Goal: Navigation & Orientation: Find specific page/section

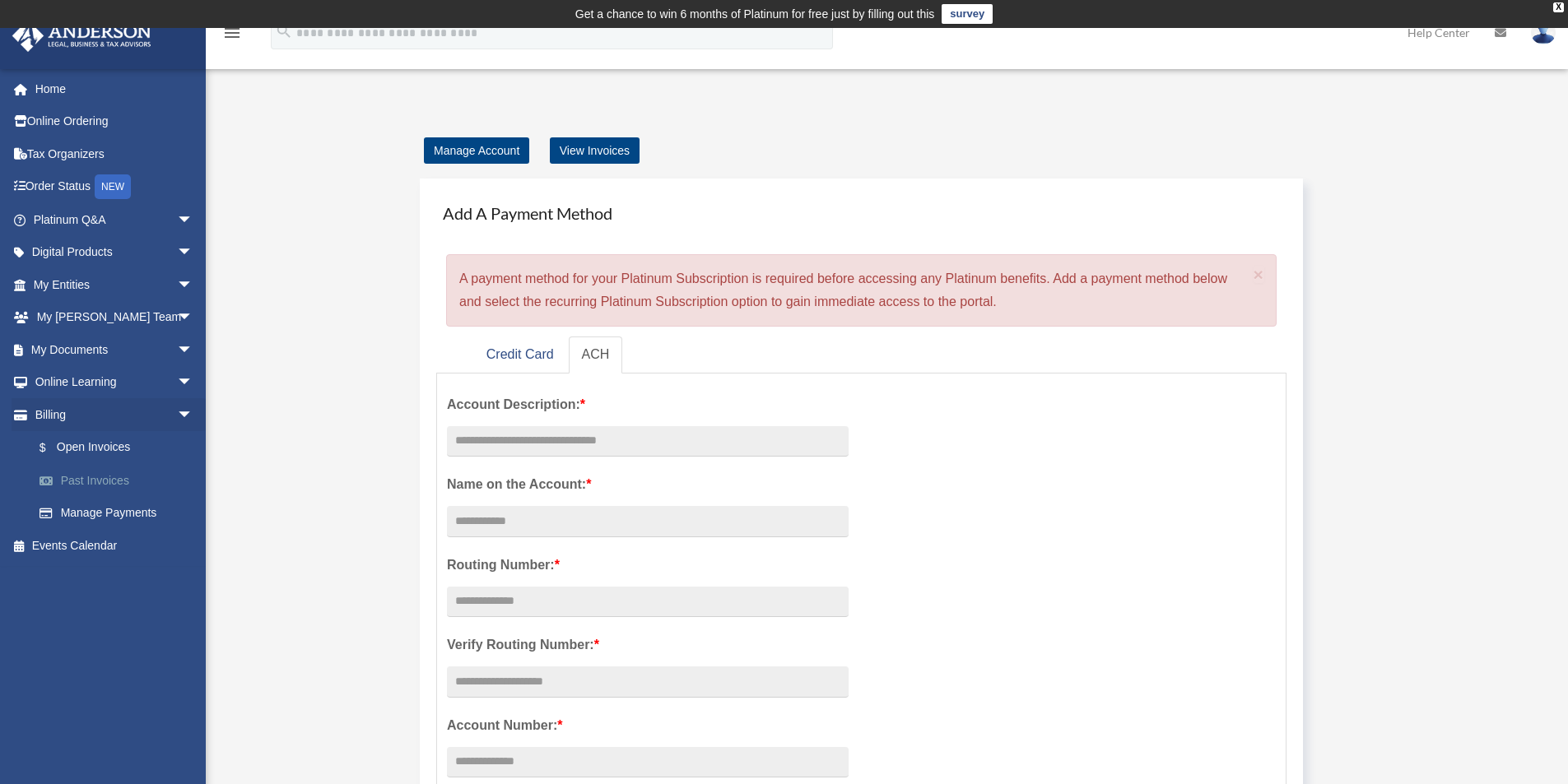
click at [109, 477] on link "Past Invoices" at bounding box center [120, 481] width 195 height 33
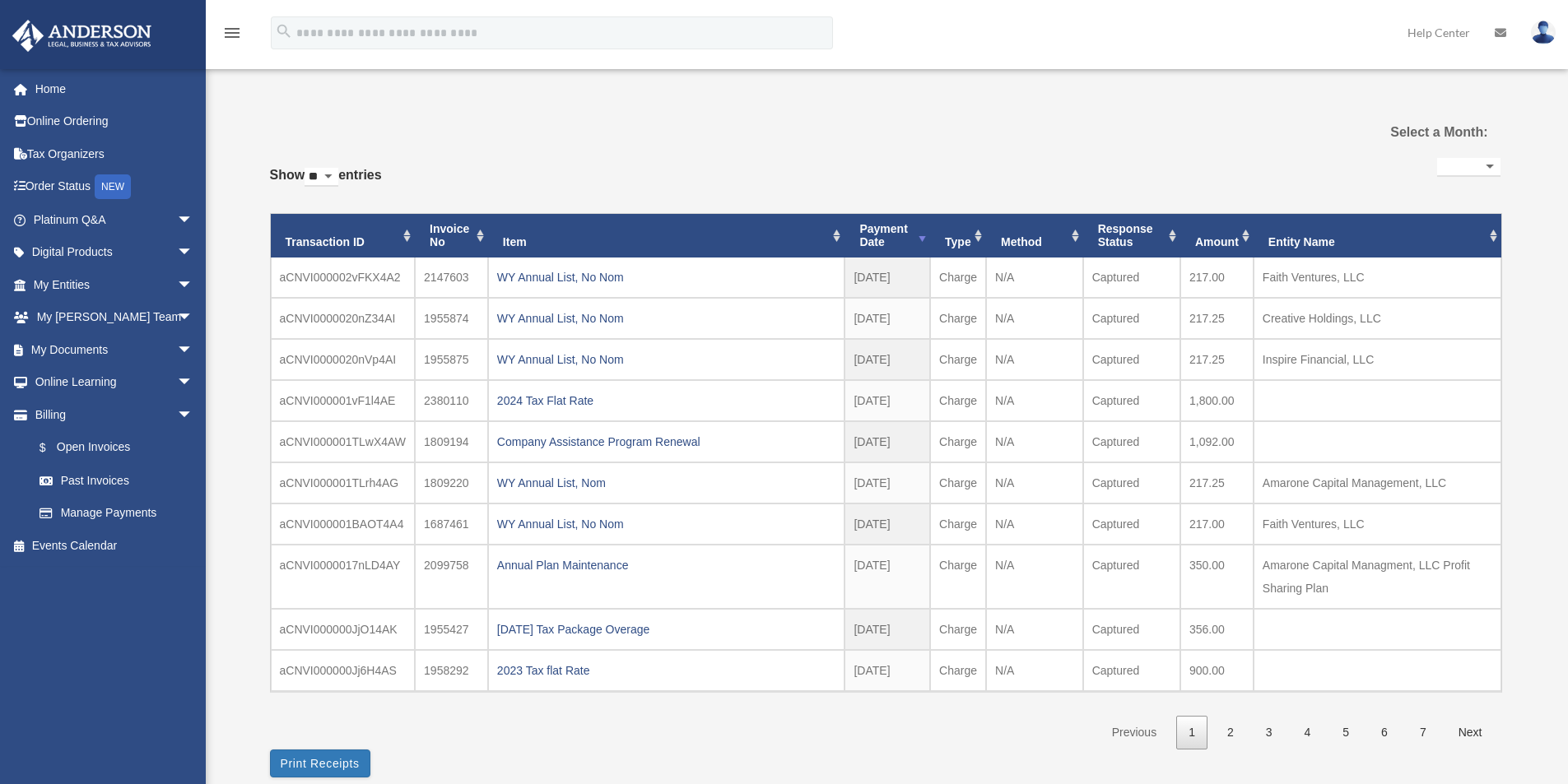
select select
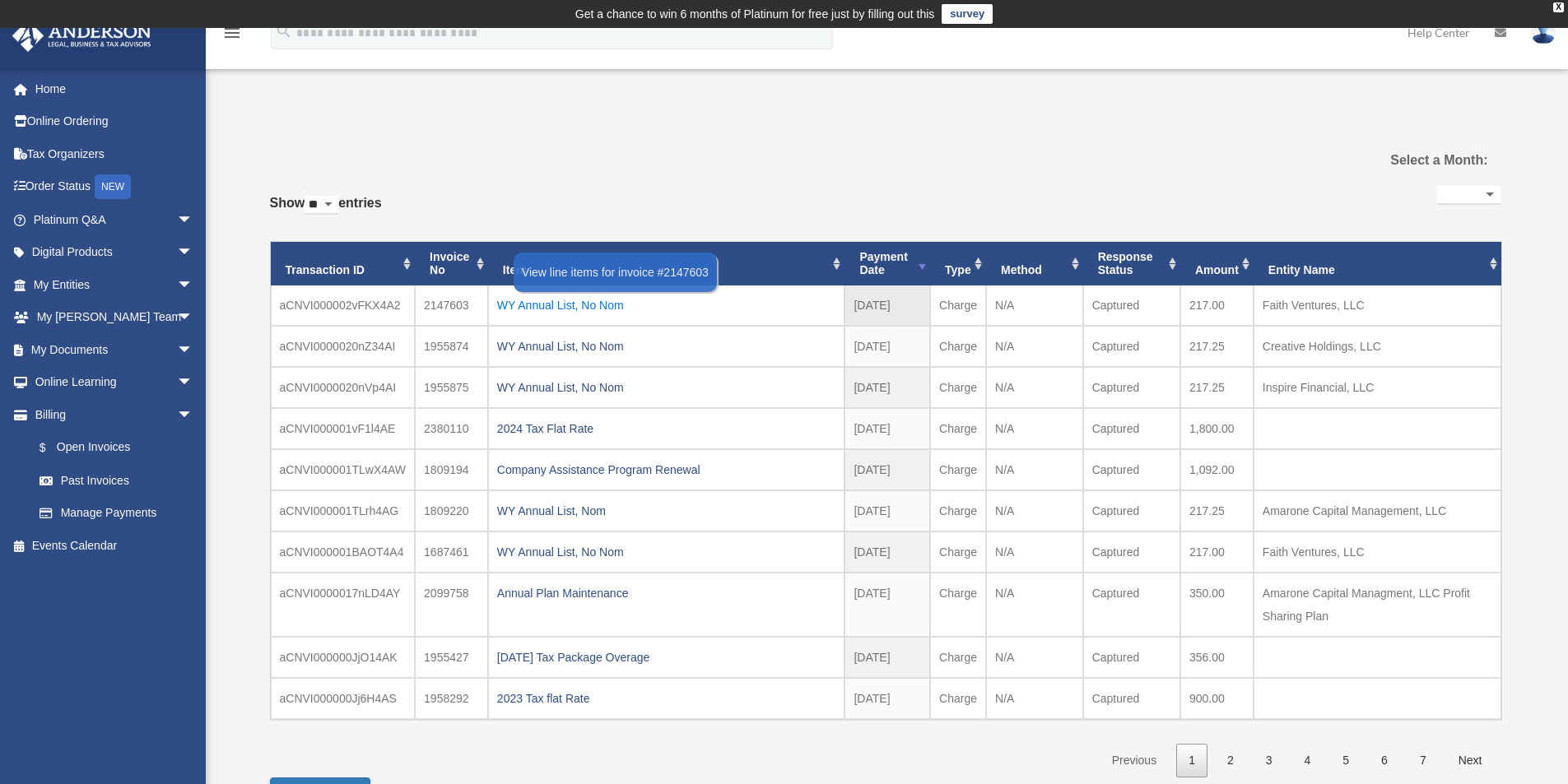
click at [522, 302] on div "WY Annual List, No Nom" at bounding box center [667, 305] width 339 height 23
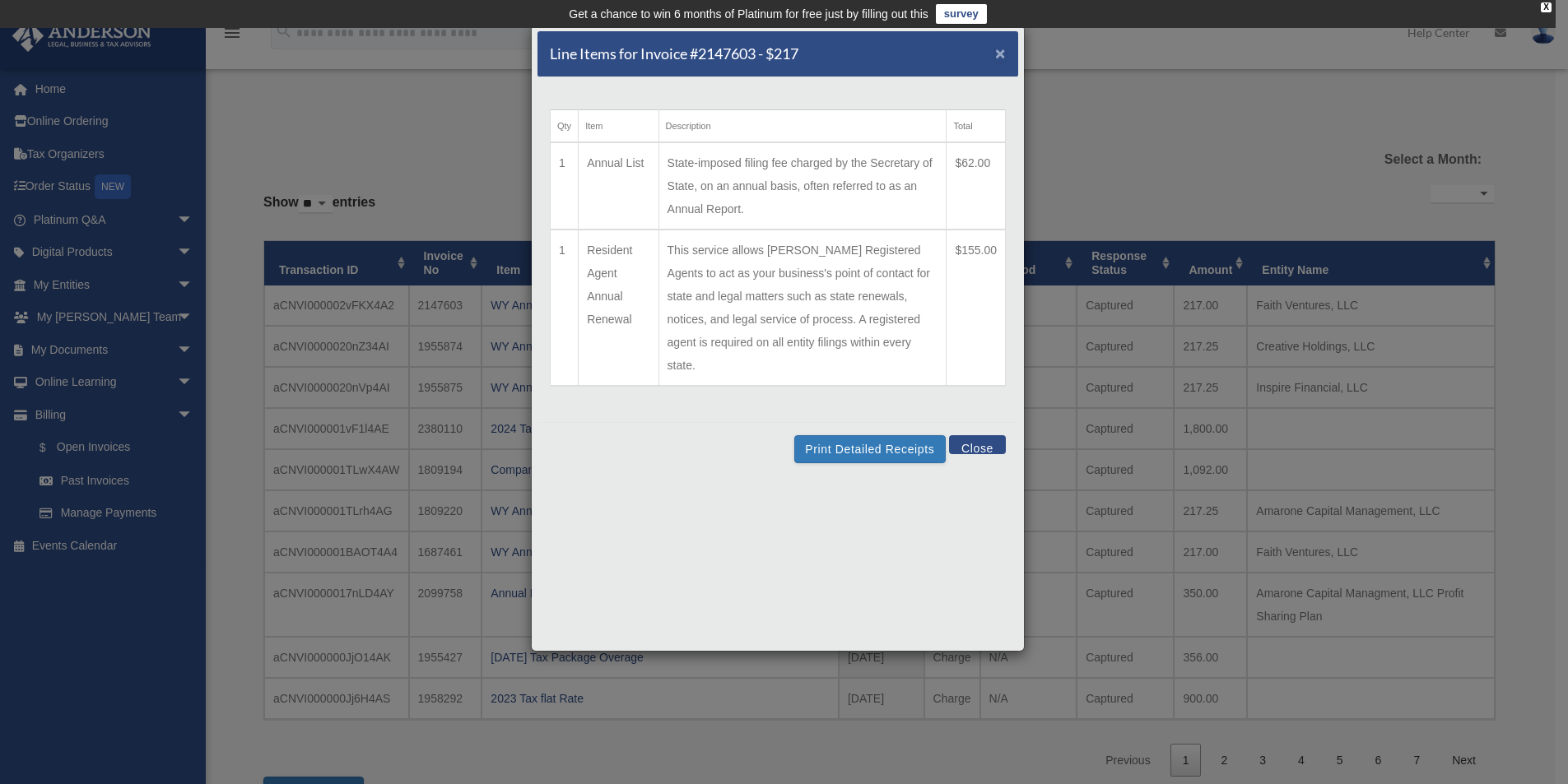
click at [1002, 54] on span "×" at bounding box center [1000, 53] width 11 height 19
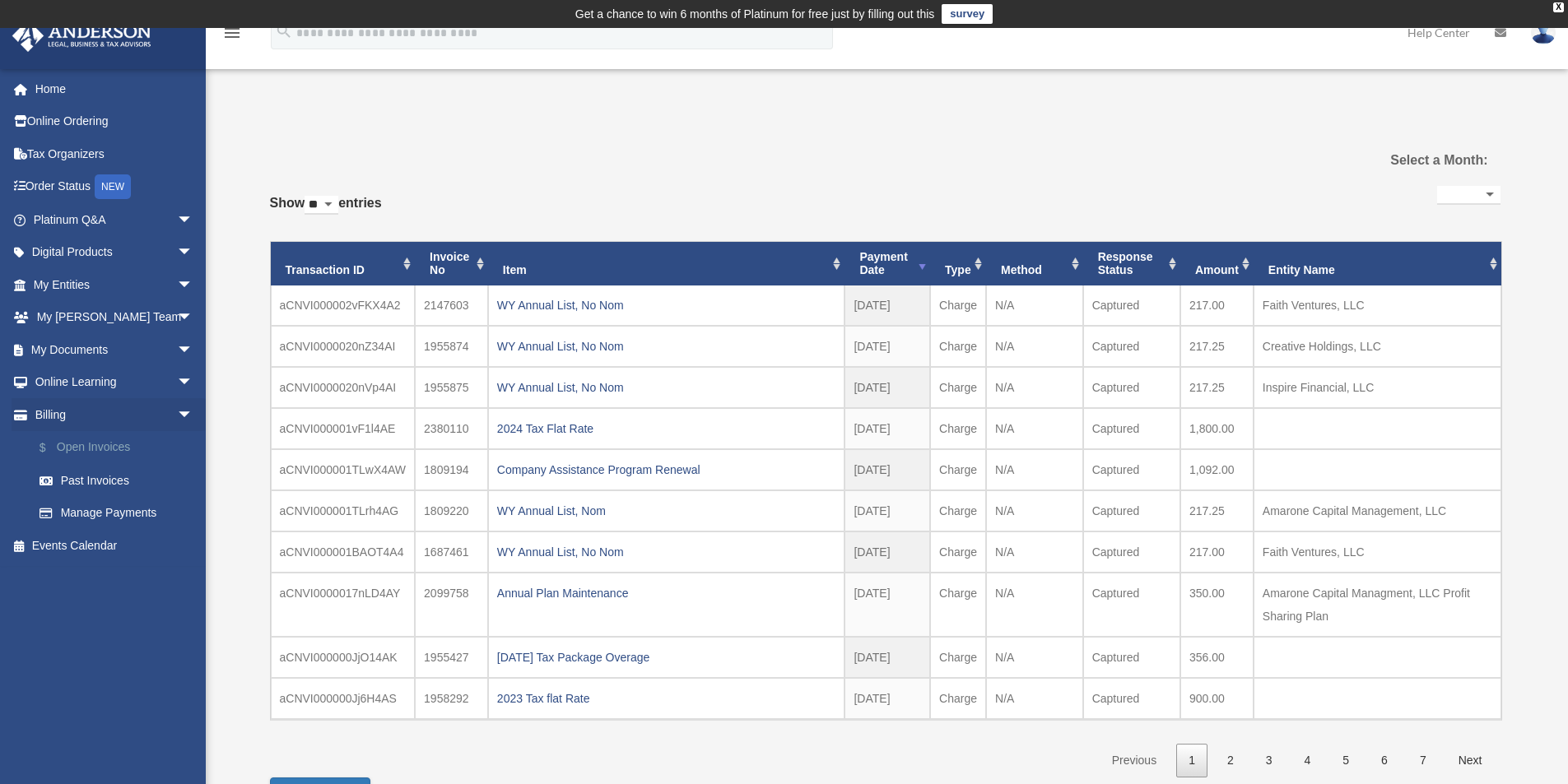
click at [107, 442] on link "$ Open Invoices" at bounding box center [120, 448] width 195 height 34
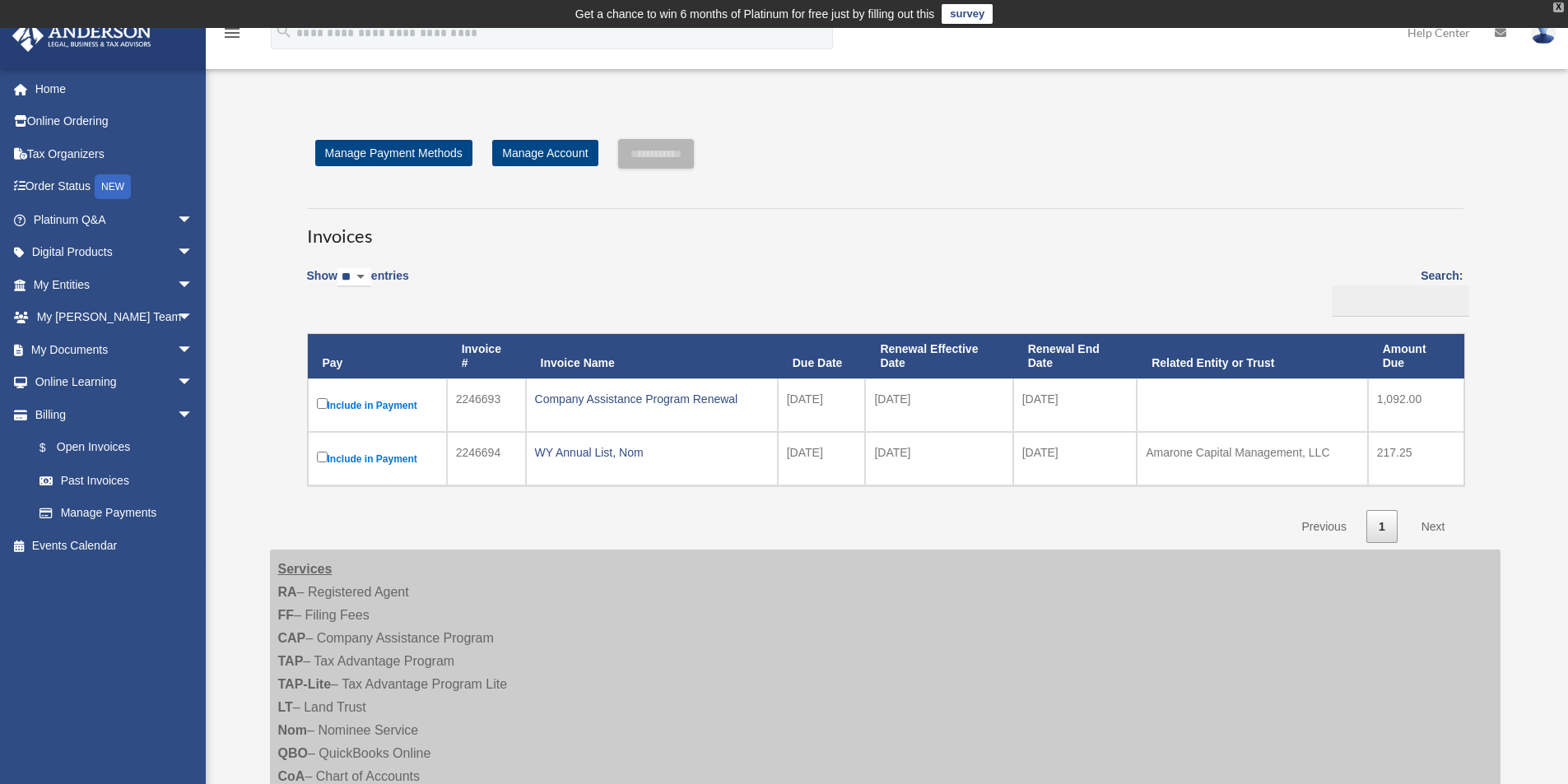
click at [1558, 6] on div "X" at bounding box center [1558, 7] width 11 height 10
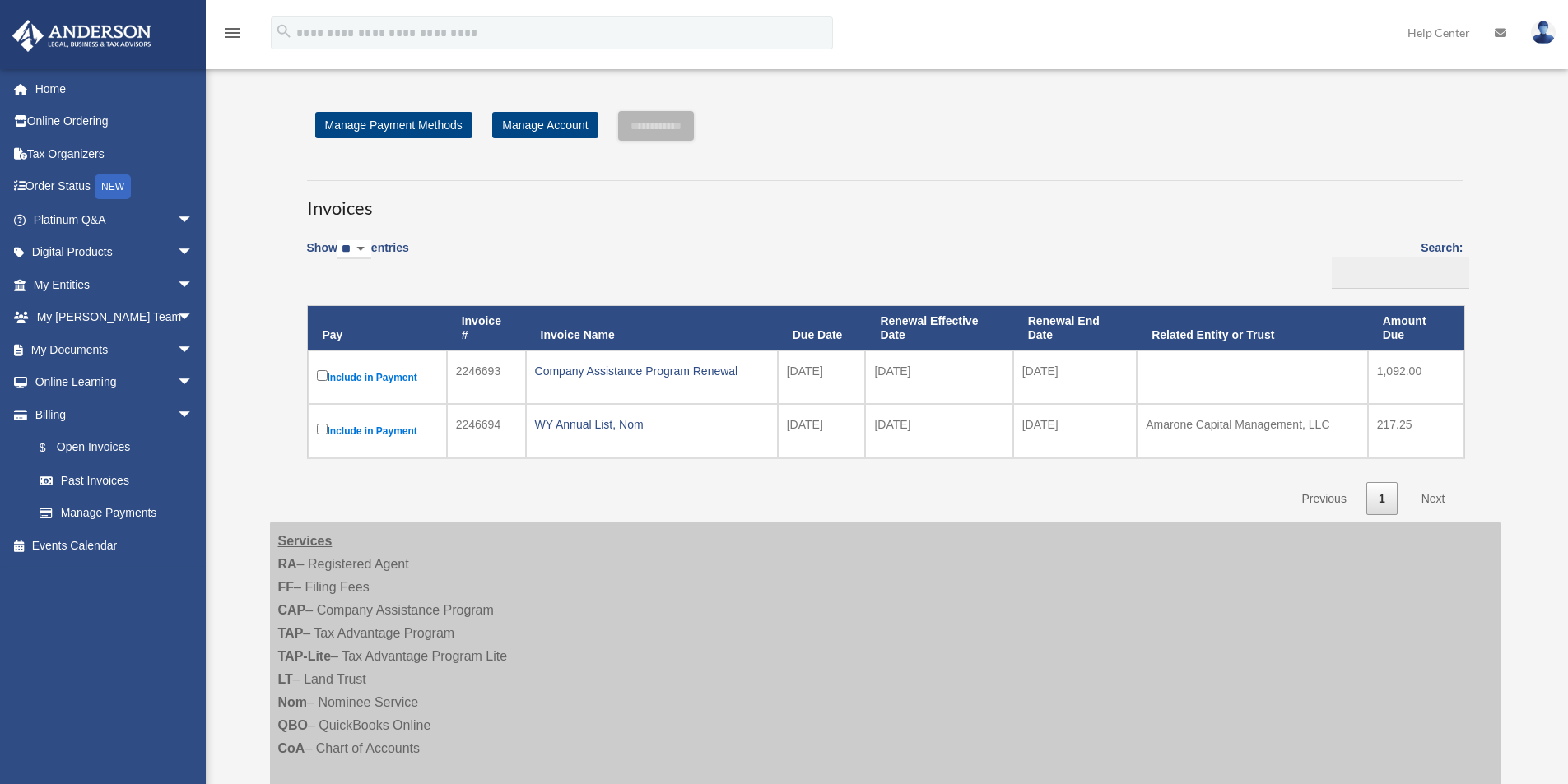
click at [1502, 35] on icon at bounding box center [1501, 33] width 12 height 12
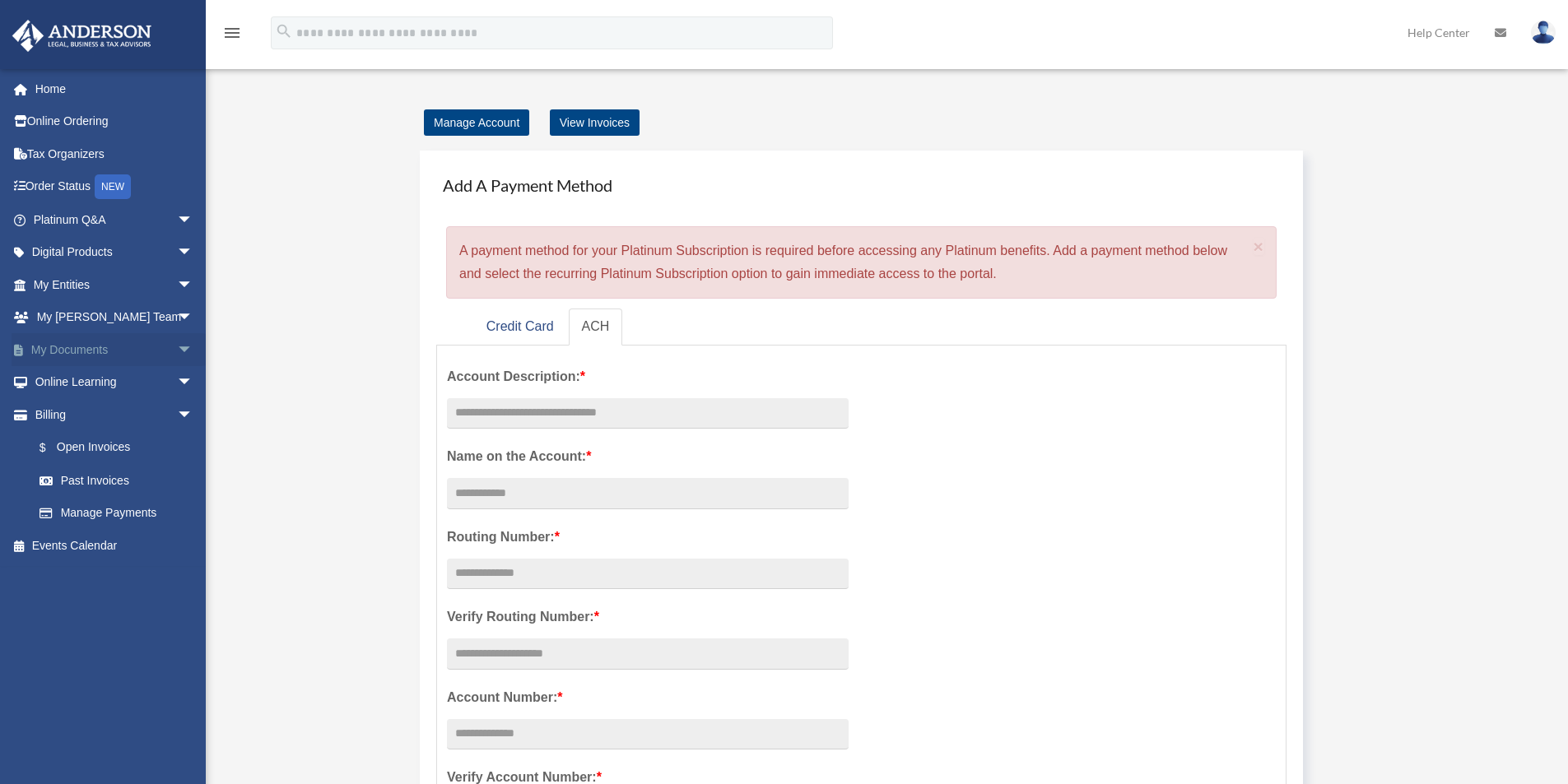
click at [98, 346] on link "My Documents arrow_drop_down" at bounding box center [114, 350] width 206 height 33
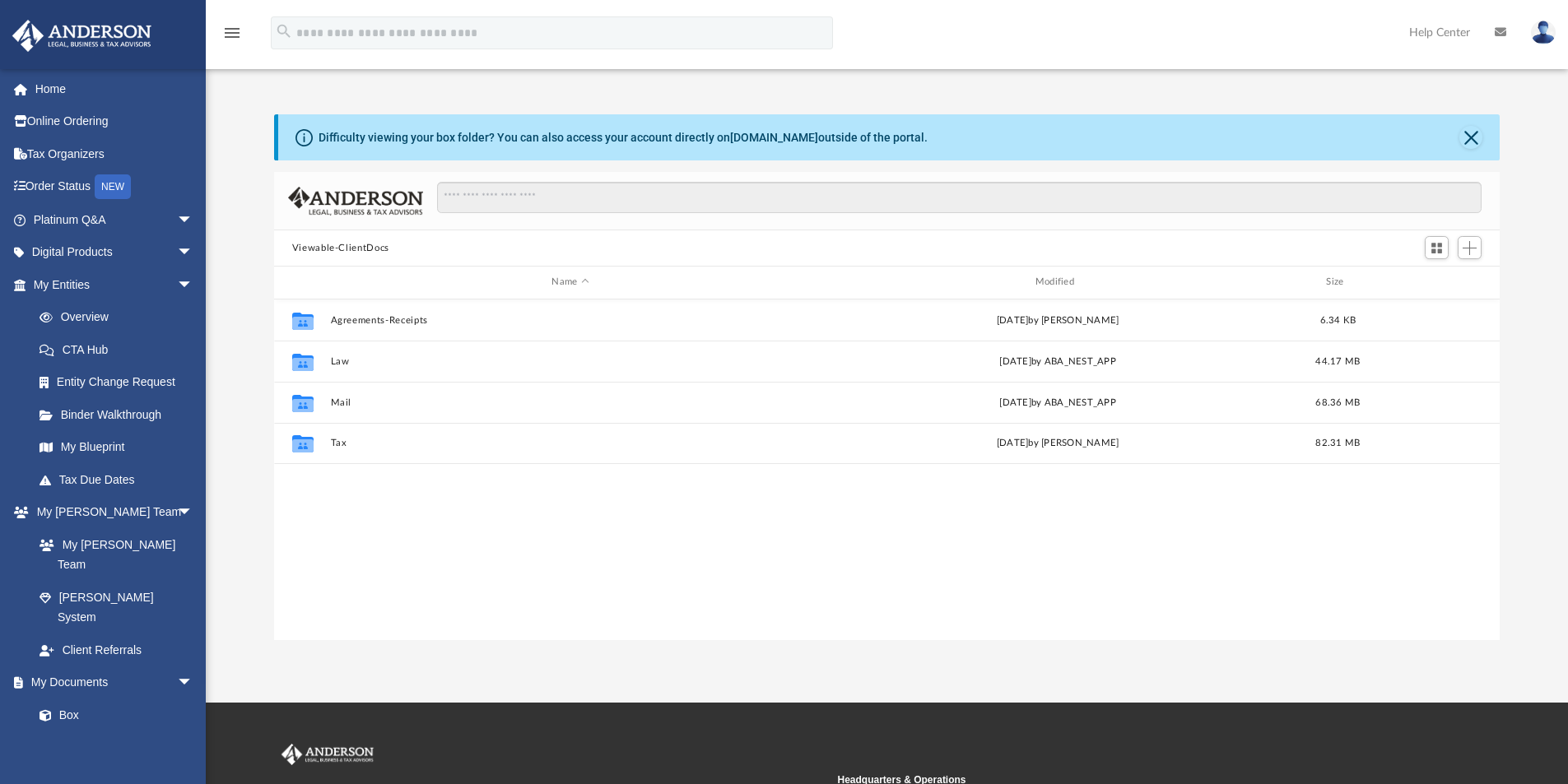
scroll to position [362, 1213]
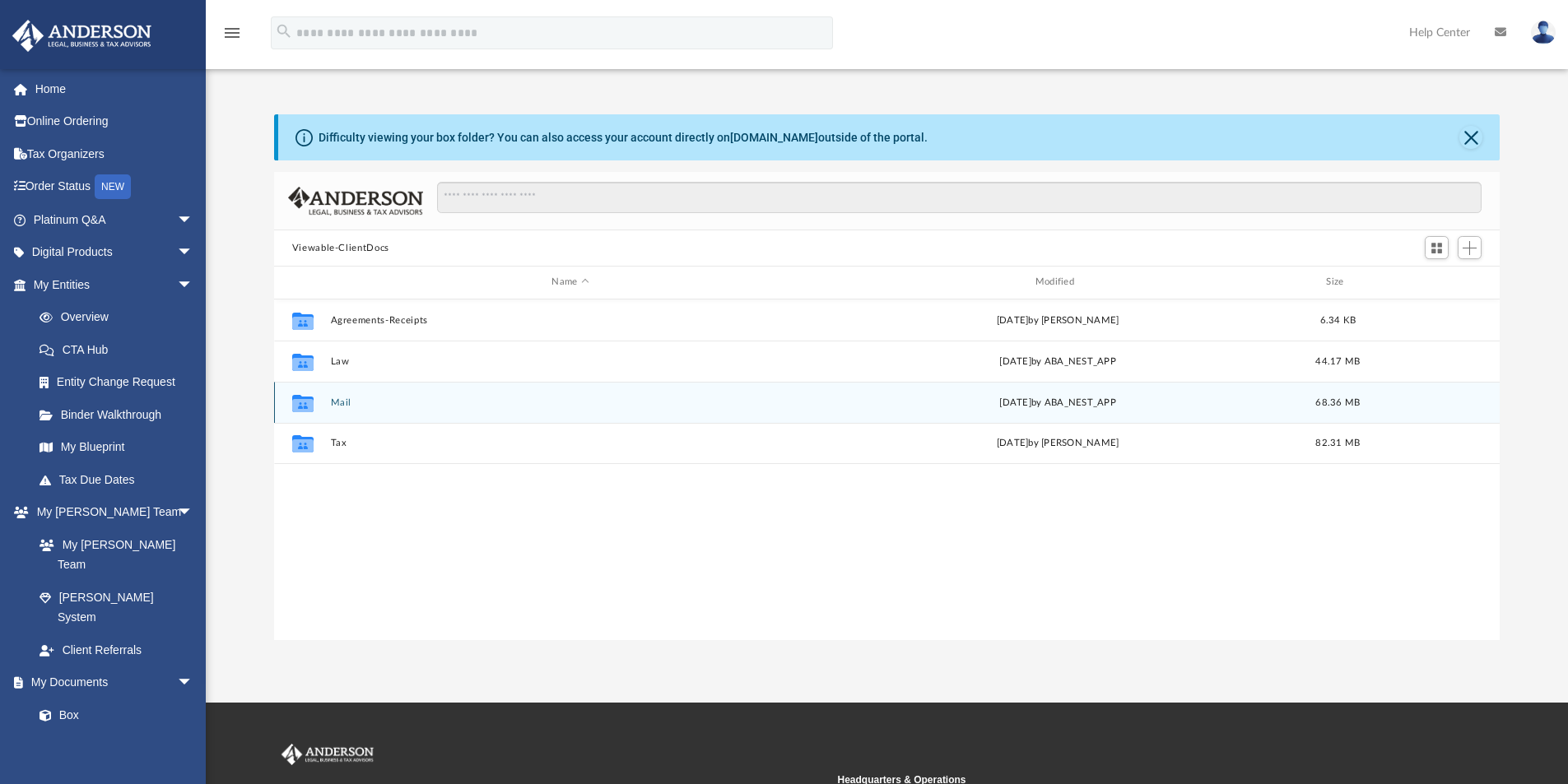
click at [342, 402] on button "Mail" at bounding box center [570, 402] width 480 height 11
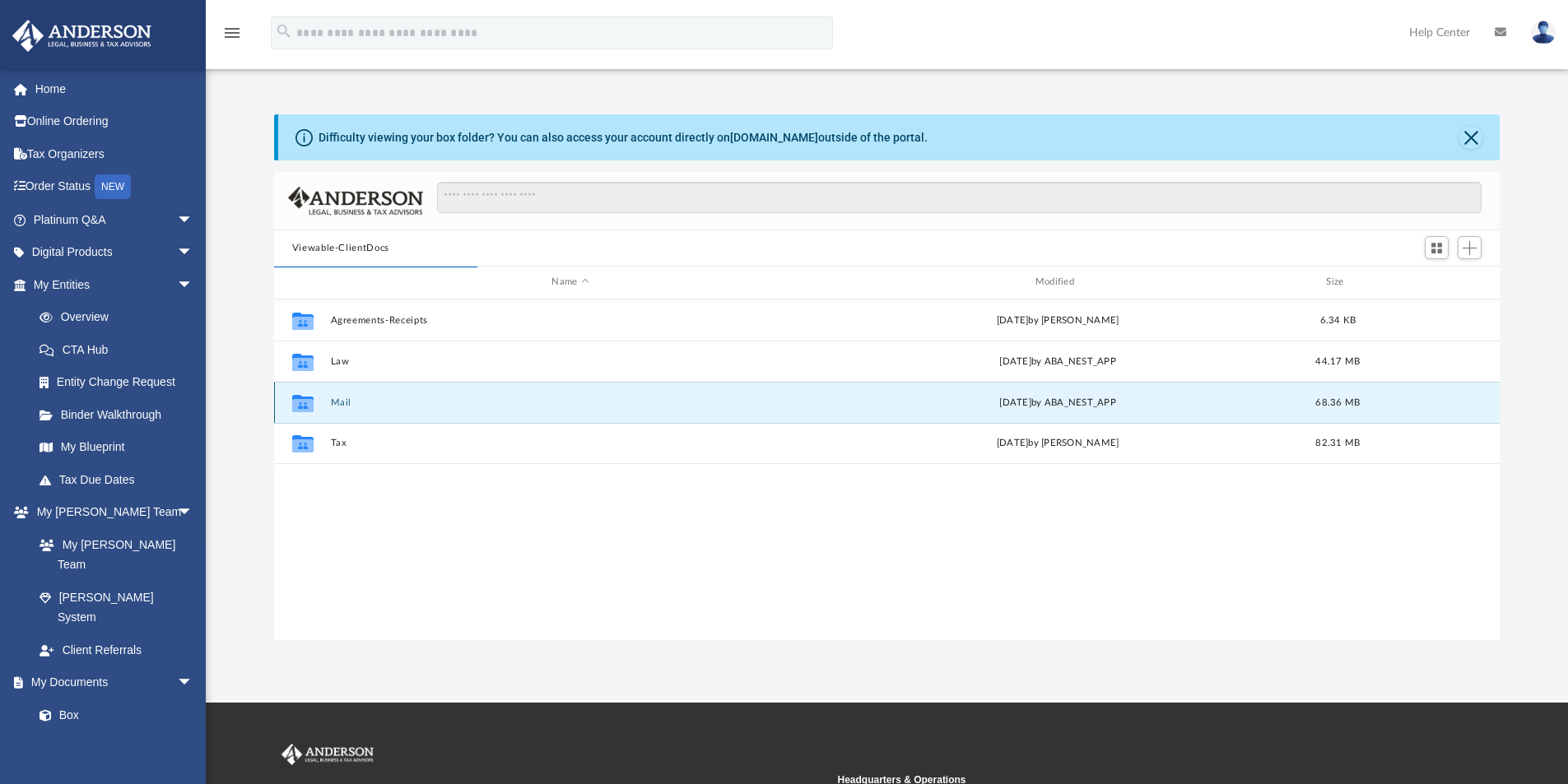
click at [342, 399] on button "Mail" at bounding box center [570, 402] width 480 height 11
click at [299, 403] on icon "grid" at bounding box center [303, 404] width 22 height 13
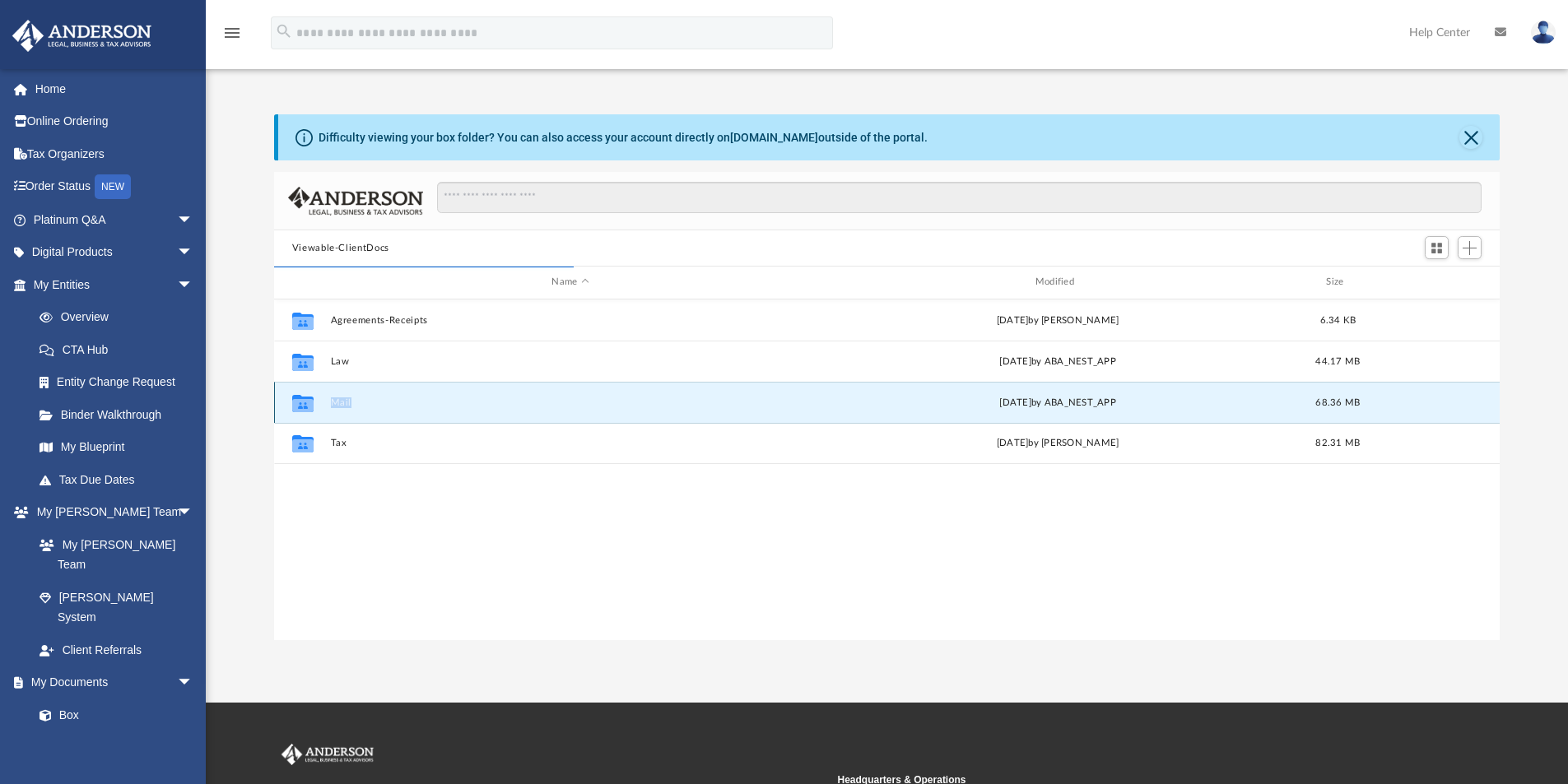
click at [299, 403] on icon "grid" at bounding box center [303, 404] width 22 height 13
click at [1023, 406] on span "[DATE]" at bounding box center [1015, 401] width 32 height 9
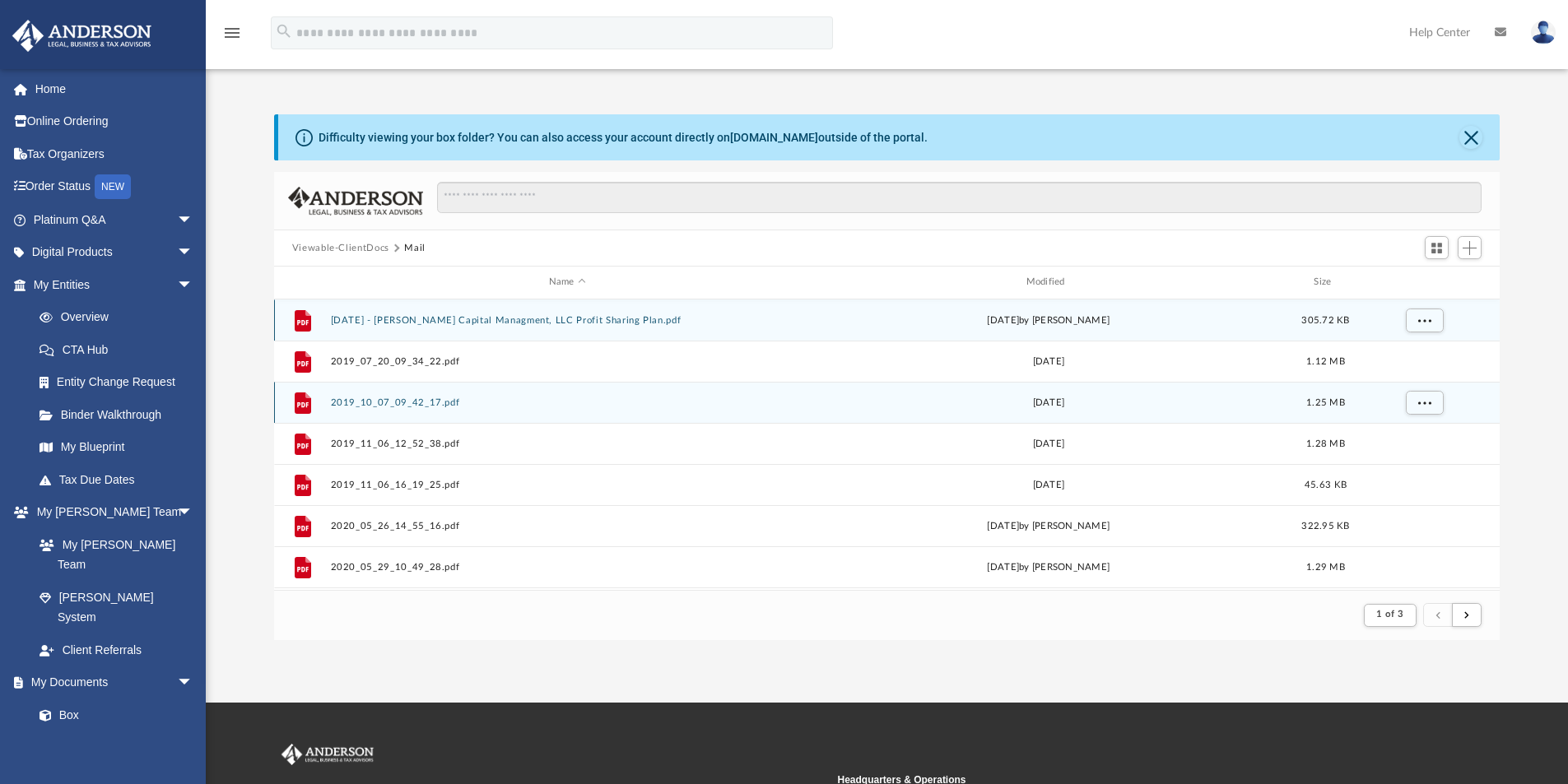
scroll to position [311, 1213]
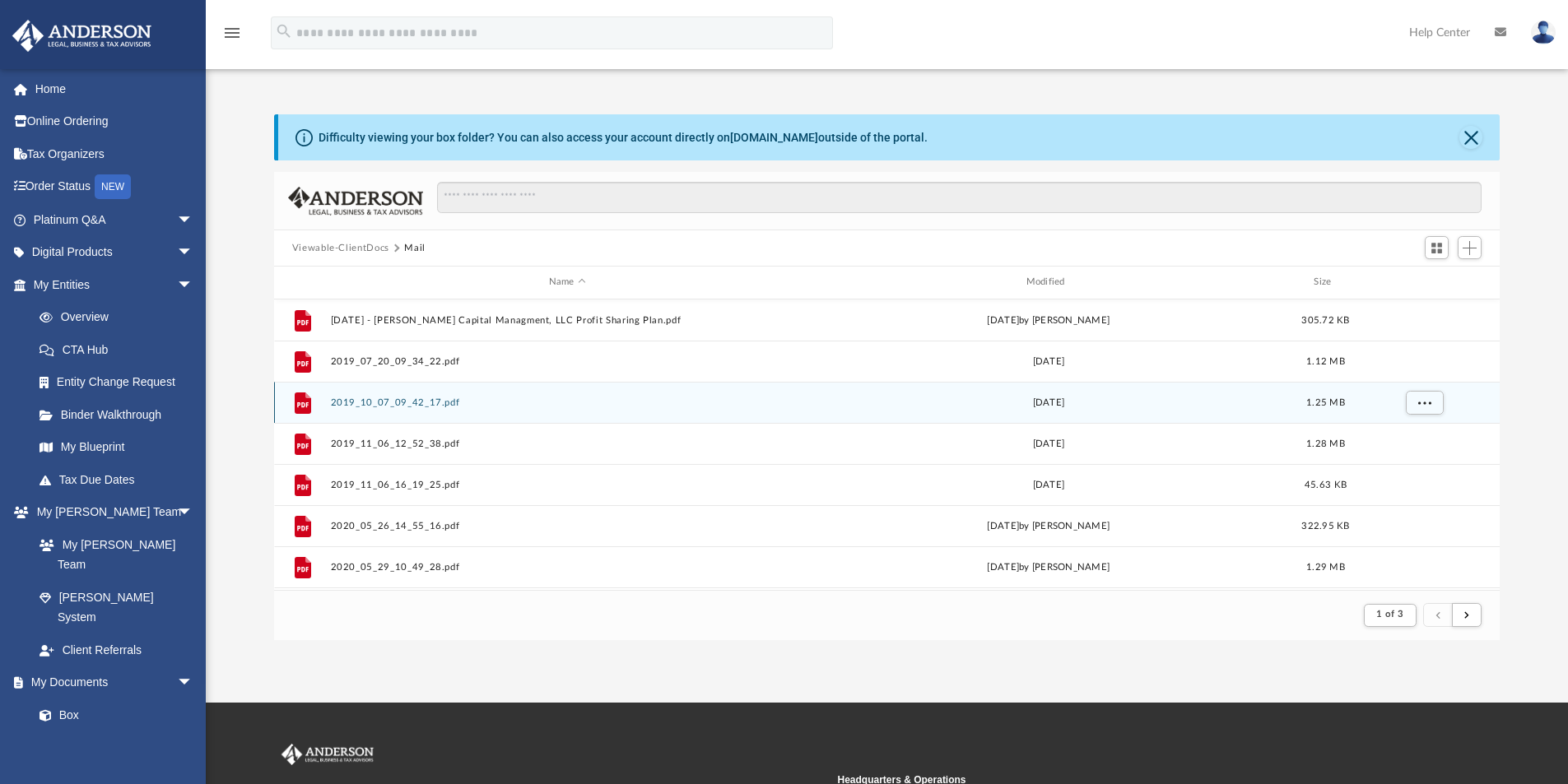
click at [1342, 395] on div "1.25 MB" at bounding box center [1324, 402] width 66 height 15
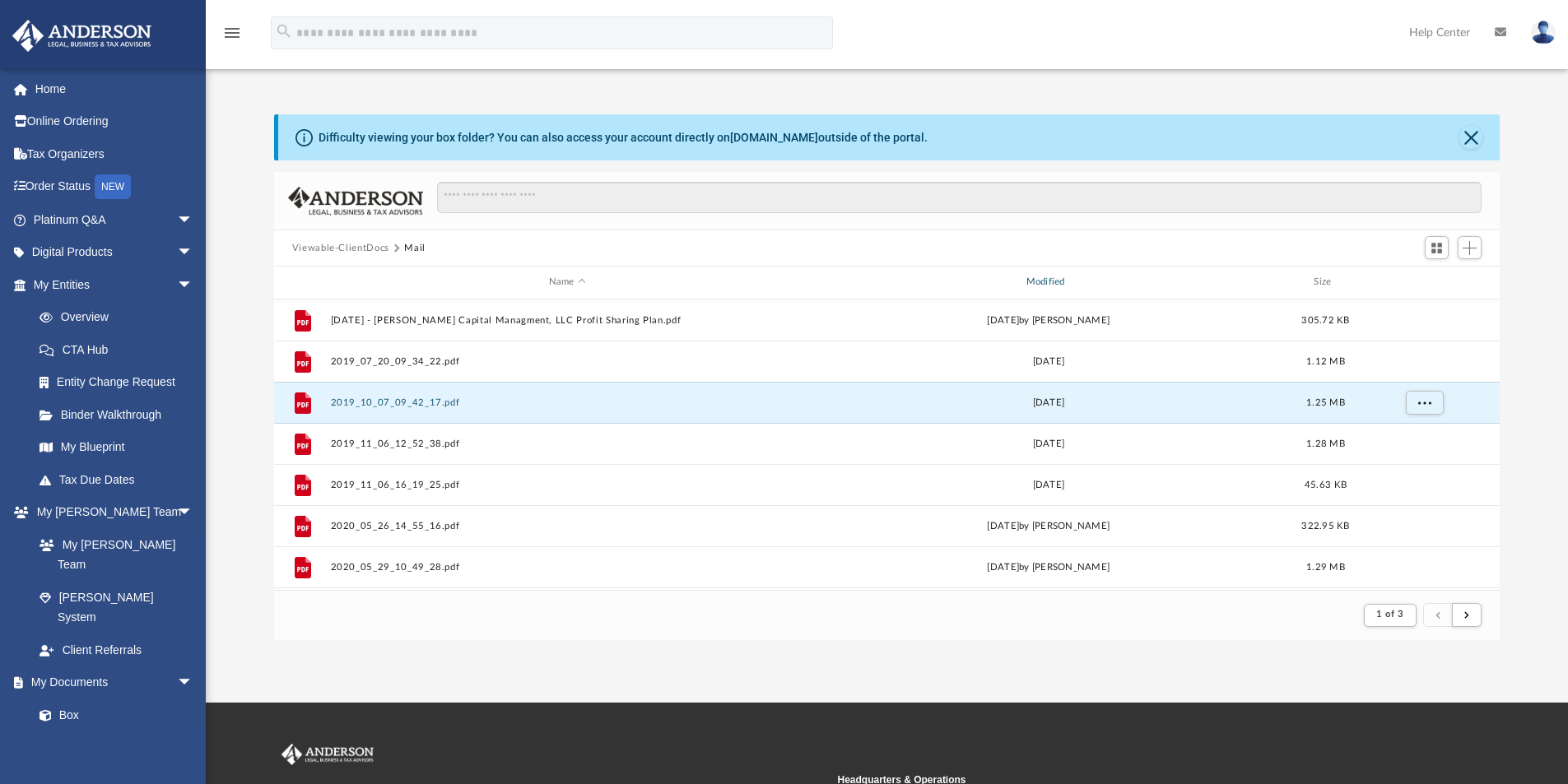
click at [1041, 280] on div "Modified" at bounding box center [1048, 283] width 474 height 15
click at [1070, 281] on span "Modified" at bounding box center [1070, 282] width 7 height 7
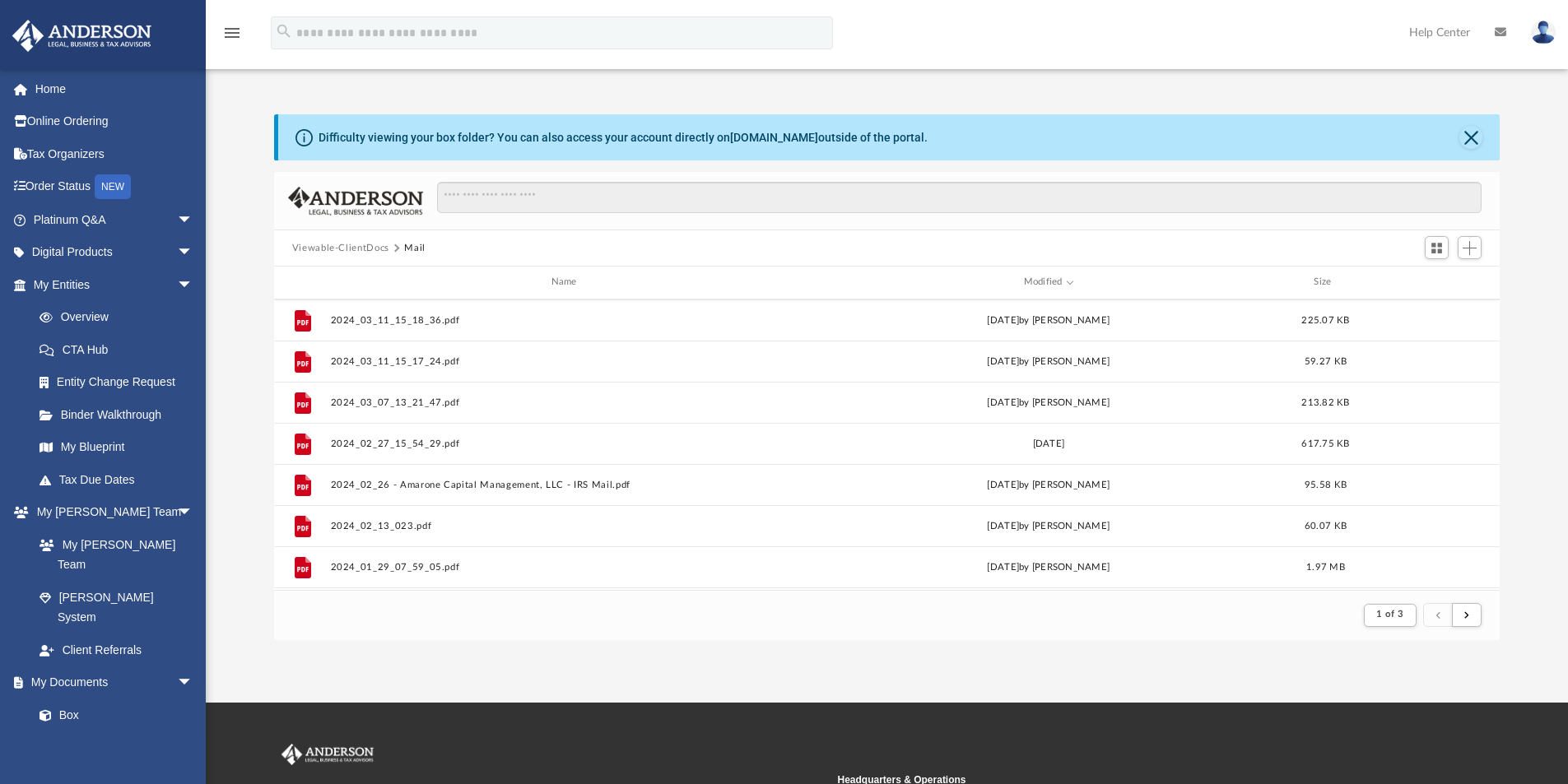
scroll to position [1766, 0]
click at [1464, 617] on span "submit" at bounding box center [1467, 615] width 5 height 9
click at [1466, 612] on span "submit" at bounding box center [1467, 615] width 5 height 9
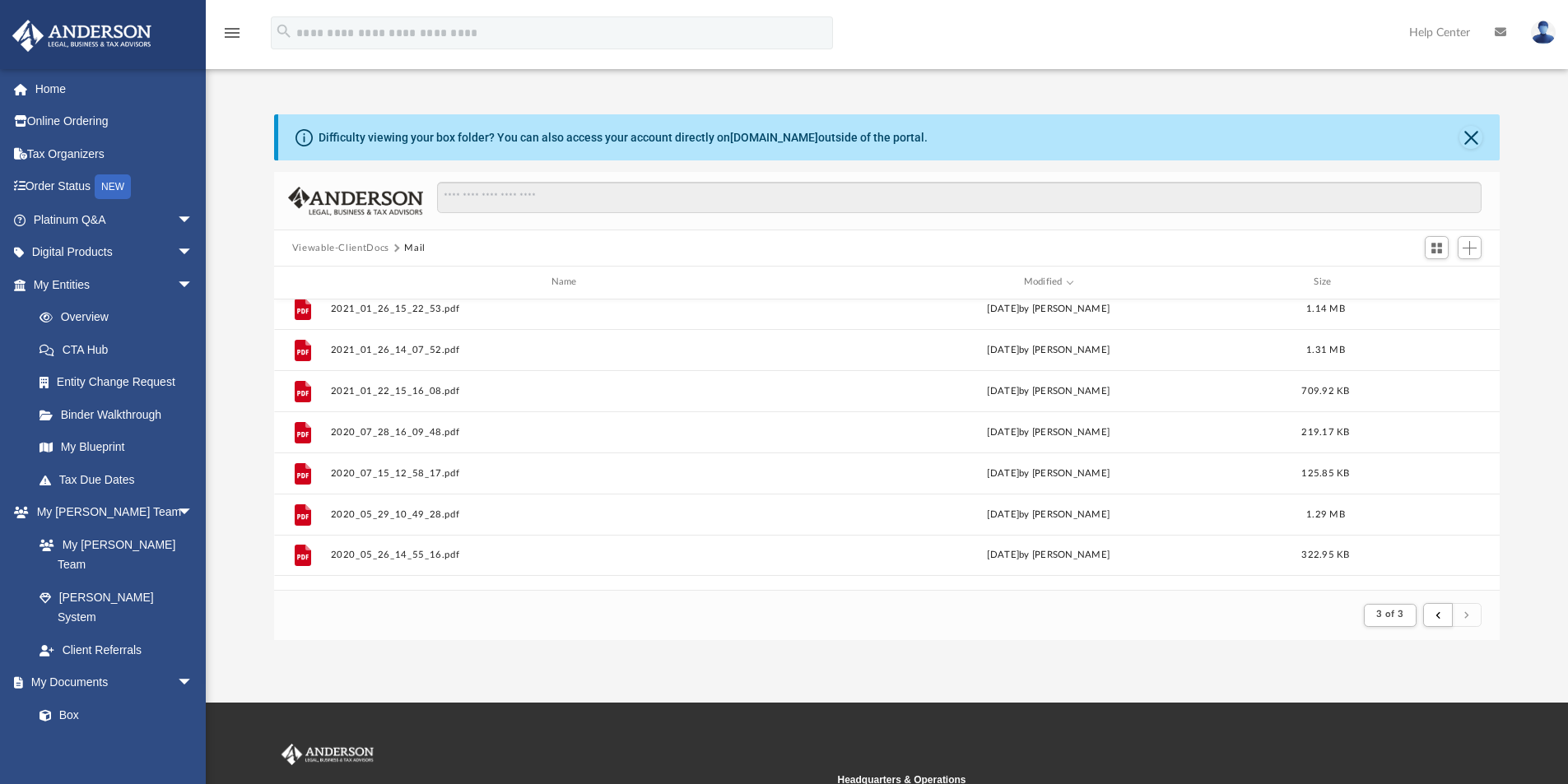
scroll to position [0, 0]
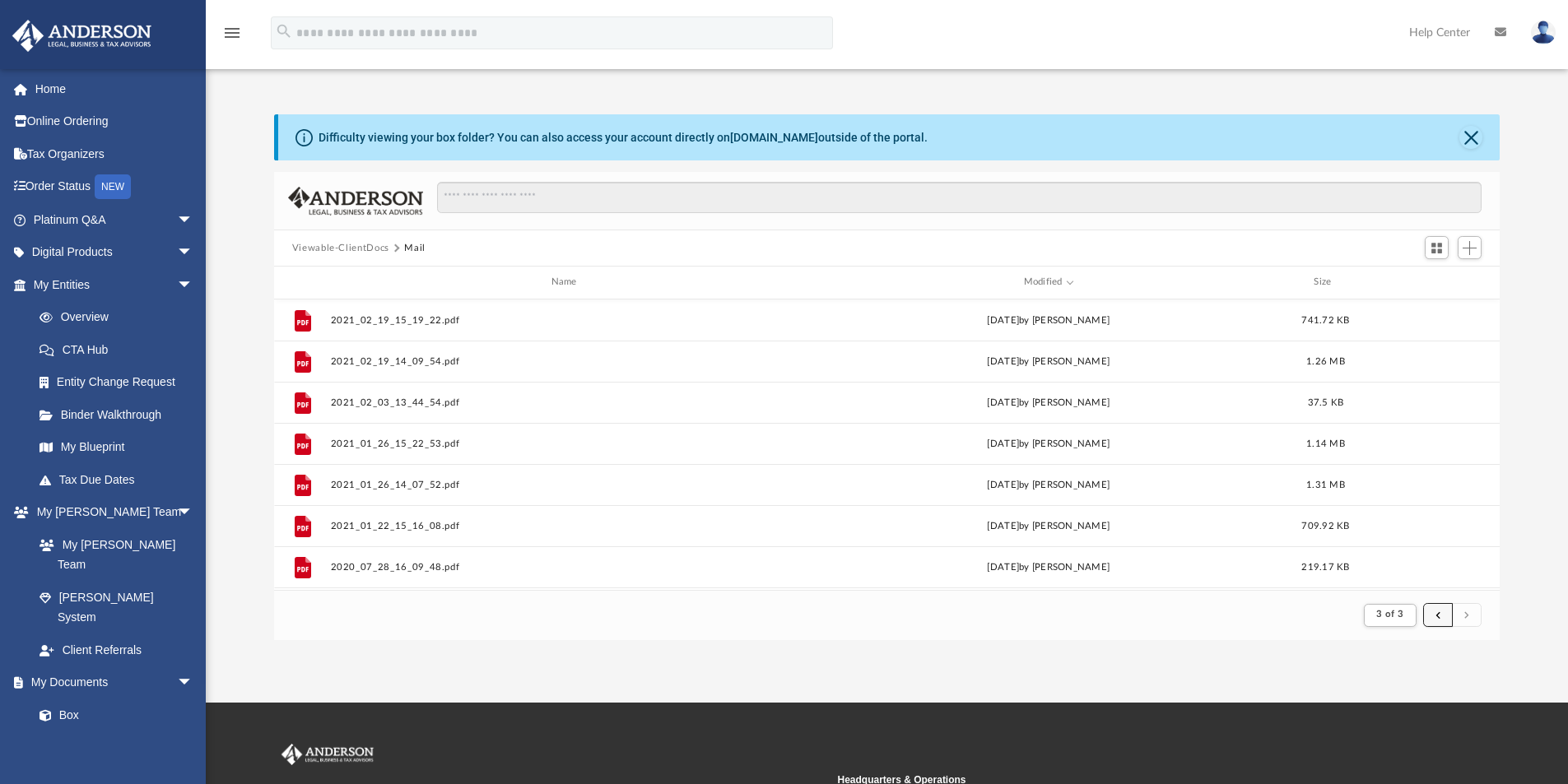
click at [1430, 612] on button "submit" at bounding box center [1438, 615] width 30 height 24
click at [1435, 613] on button "submit" at bounding box center [1438, 615] width 30 height 24
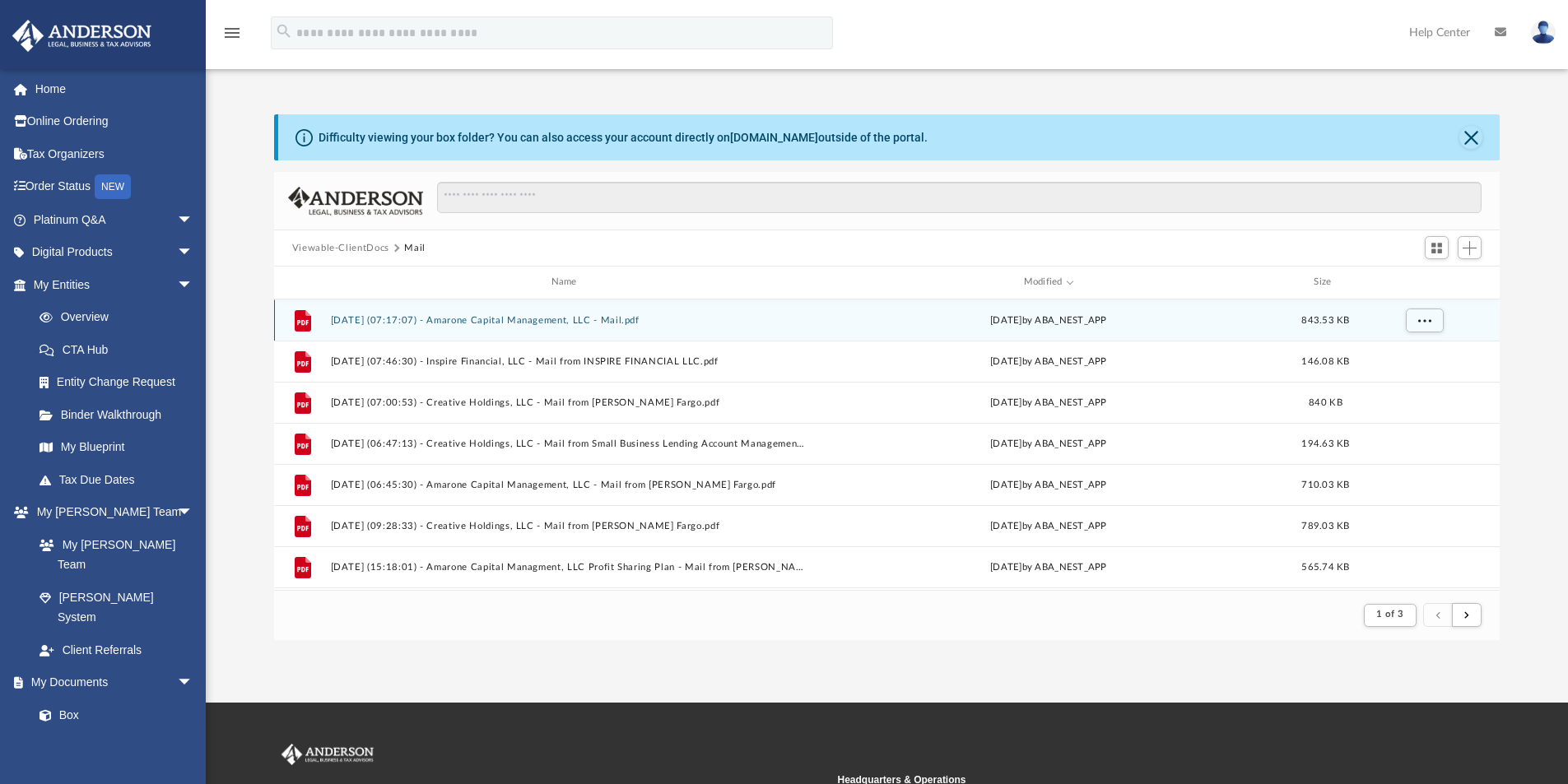
click at [613, 318] on button "[DATE] (07:17:07) - Amarone Capital Management, LLC - Mail.pdf" at bounding box center [567, 320] width 474 height 11
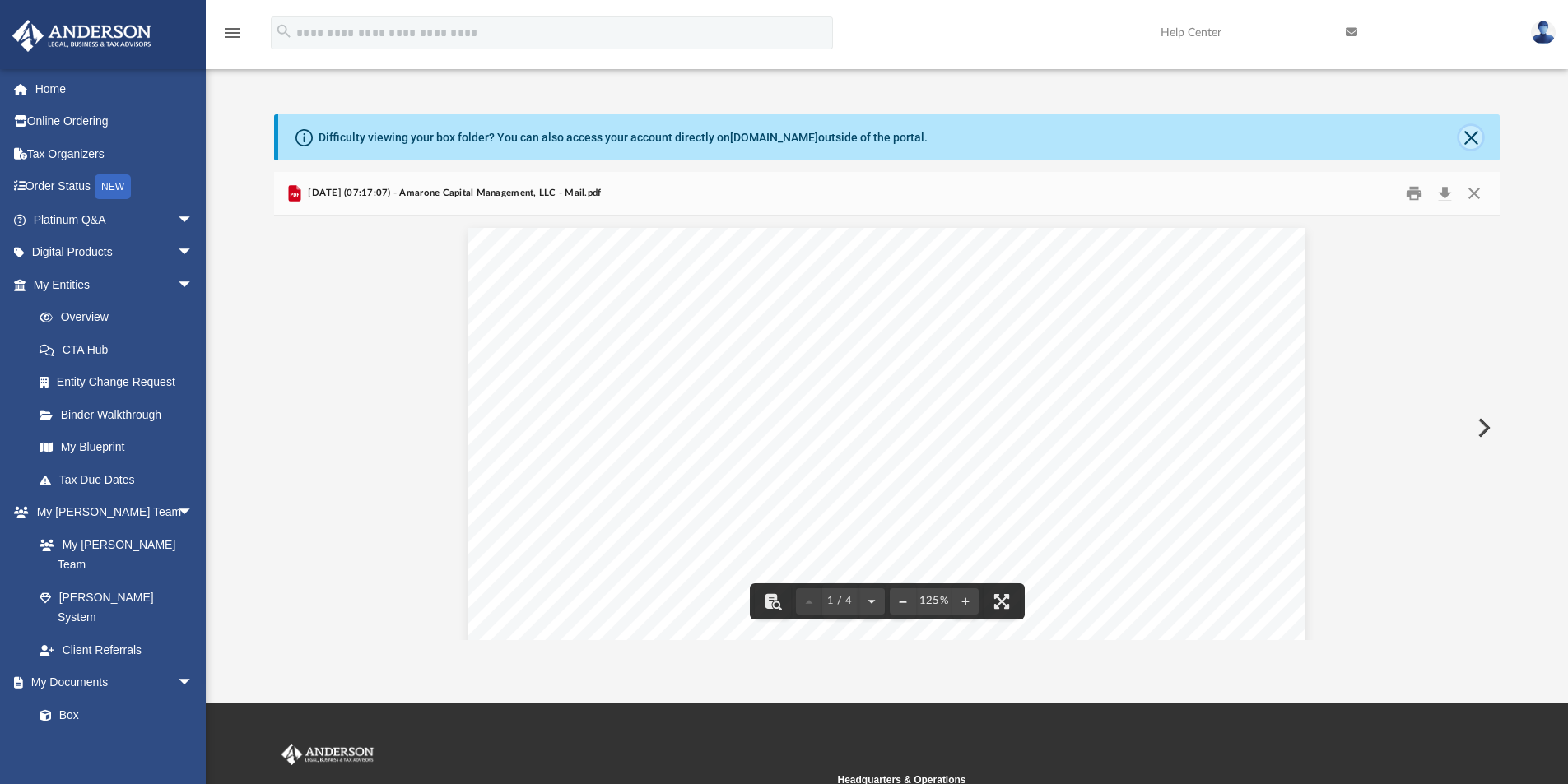
click at [1475, 136] on button "Close" at bounding box center [1471, 138] width 23 height 23
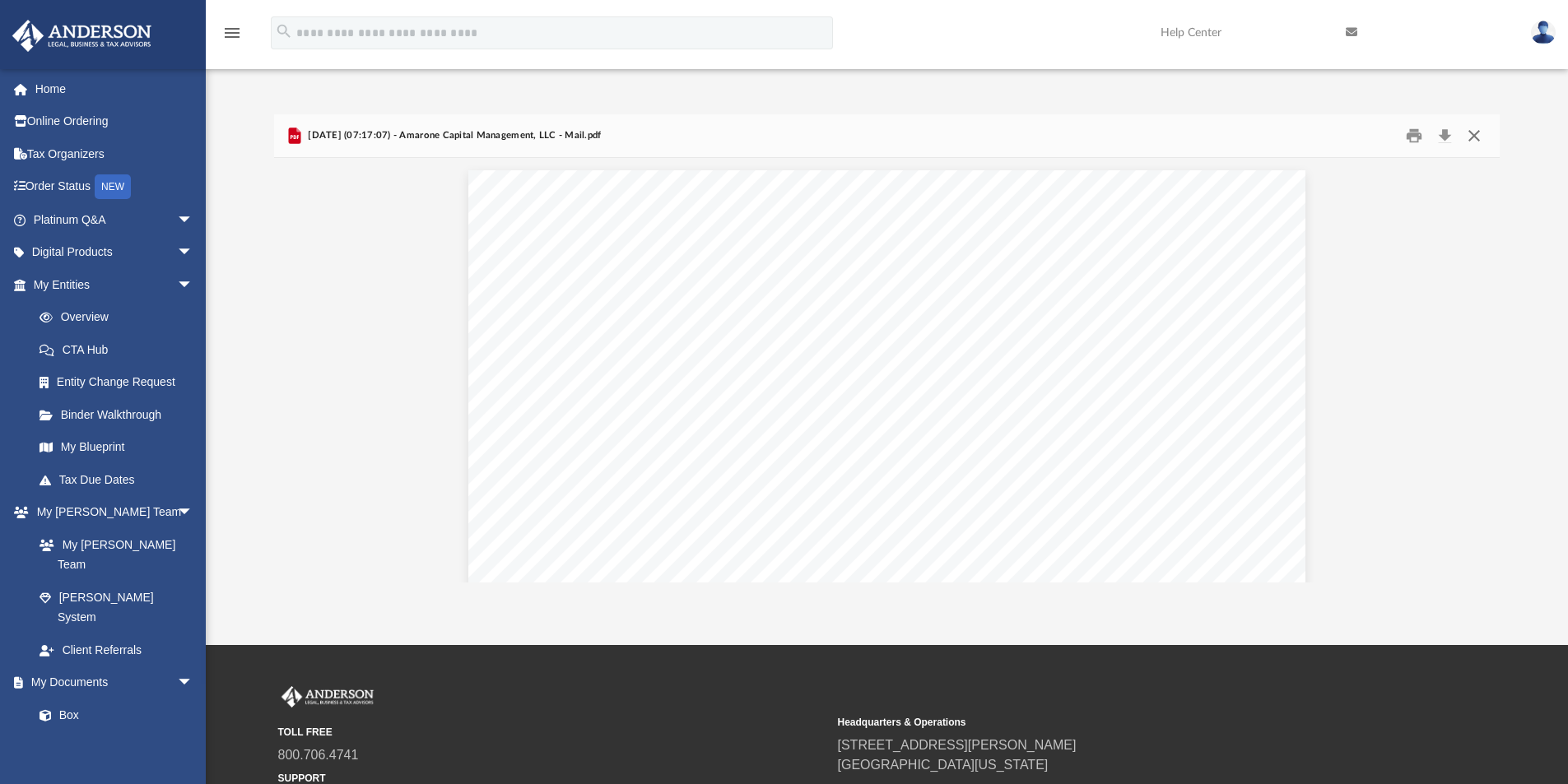
click at [1475, 135] on button "Close" at bounding box center [1474, 136] width 30 height 26
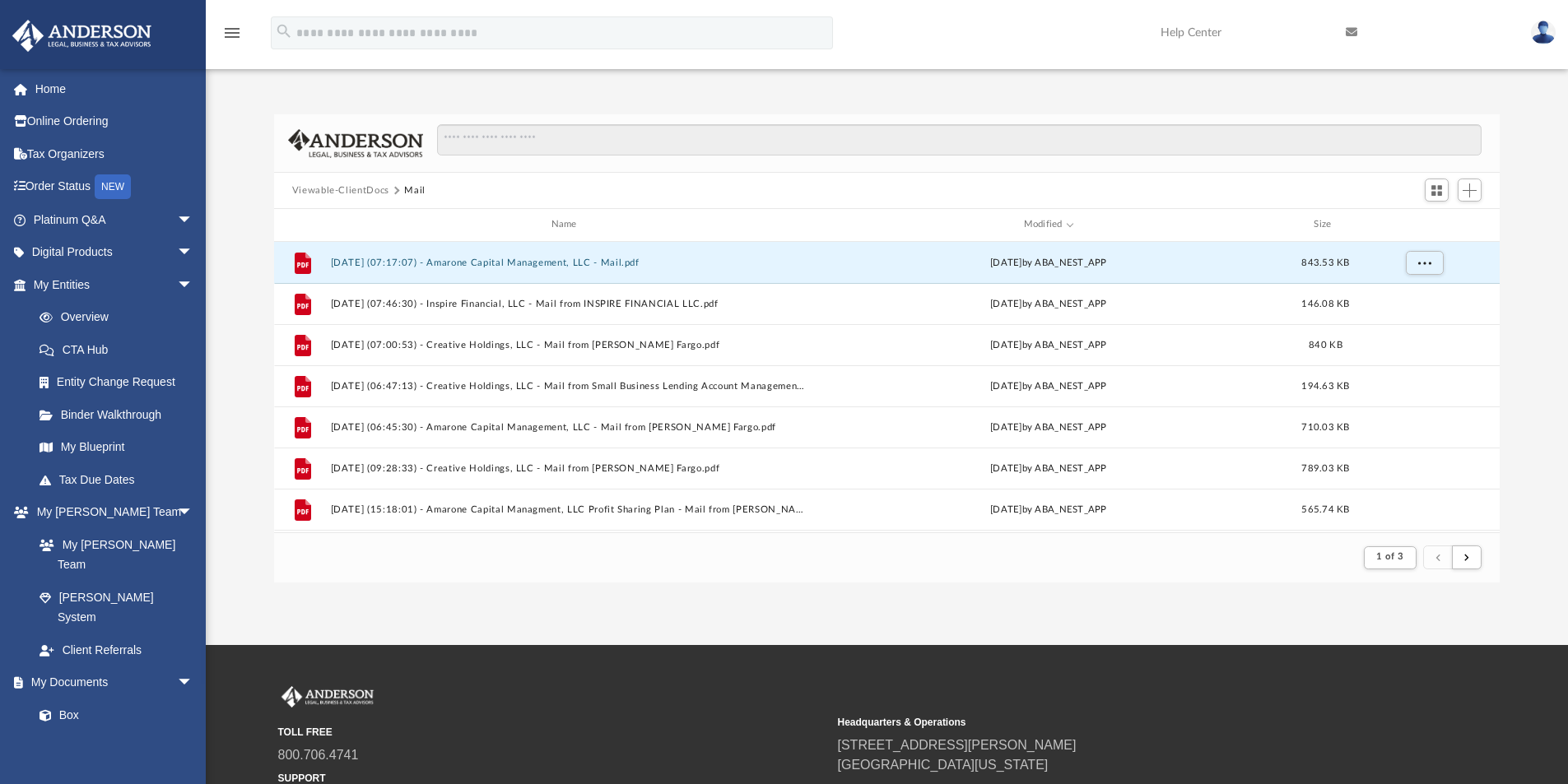
click at [1543, 34] on img at bounding box center [1543, 32] width 25 height 24
click at [1260, 143] on link "Logout" at bounding box center [1296, 143] width 165 height 34
